Goal: Navigation & Orientation: Find specific page/section

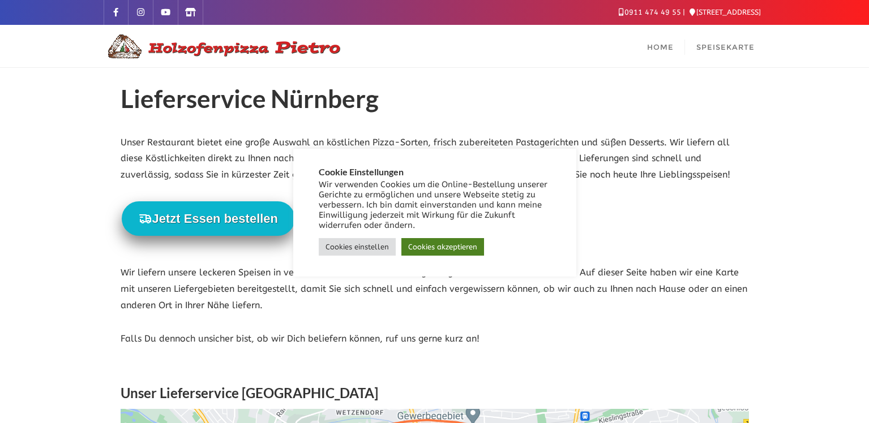
click at [441, 246] on link "Cookies akzeptieren" at bounding box center [442, 247] width 83 height 18
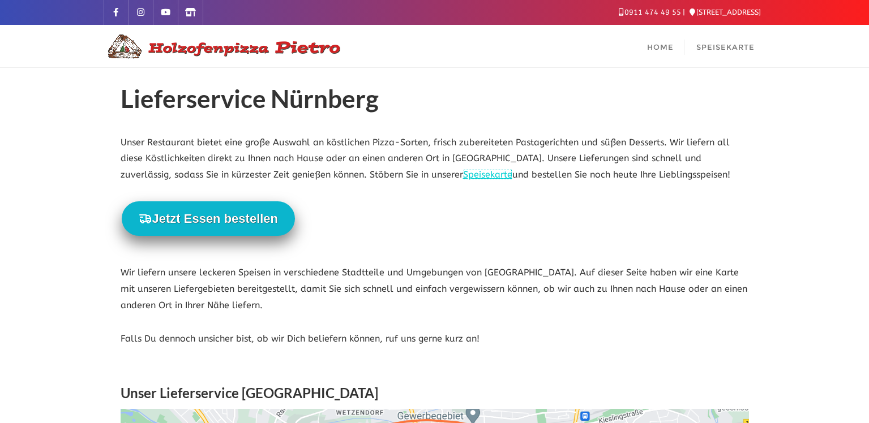
click at [463, 172] on link "Speisekarte" at bounding box center [487, 174] width 49 height 11
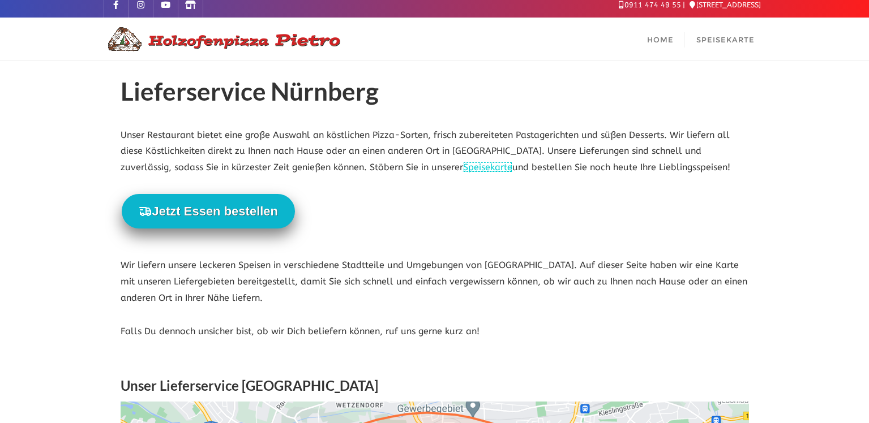
scroll to position [238, 0]
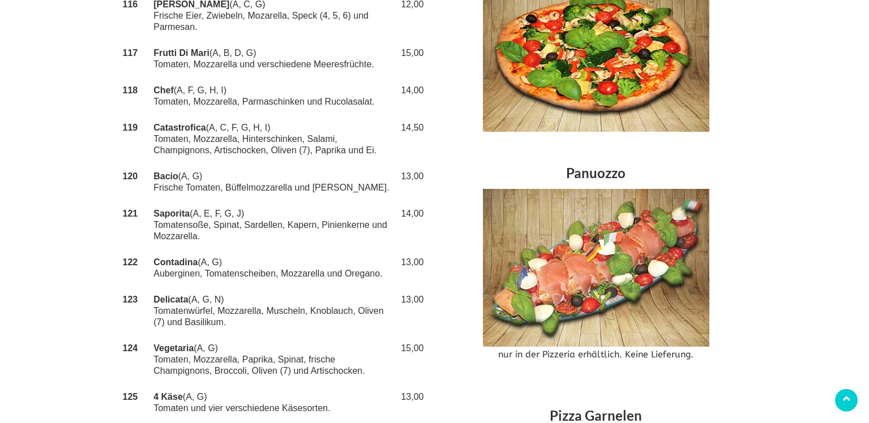
scroll to position [951, 0]
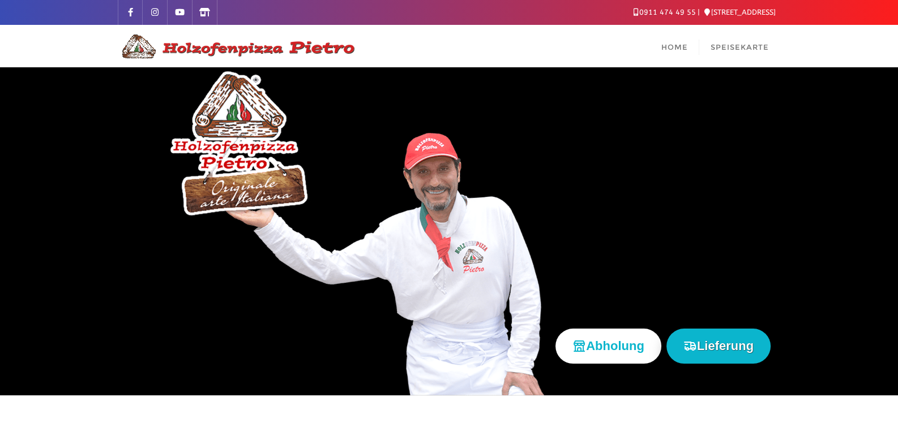
drag, startPoint x: 311, startPoint y: 162, endPoint x: 325, endPoint y: 162, distance: 13.6
click at [316, 162] on div at bounding box center [449, 231] width 898 height 328
click at [744, 45] on span "Speisekarte" at bounding box center [739, 46] width 58 height 9
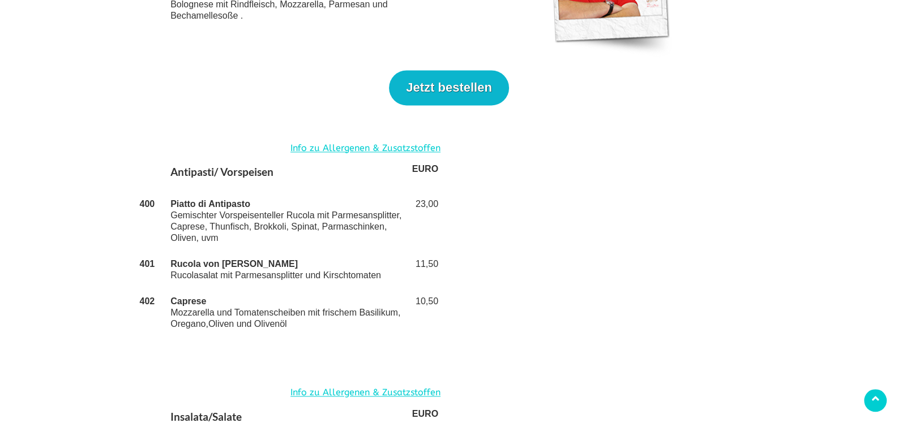
scroll to position [2258, 0]
